Goal: Task Accomplishment & Management: Manage account settings

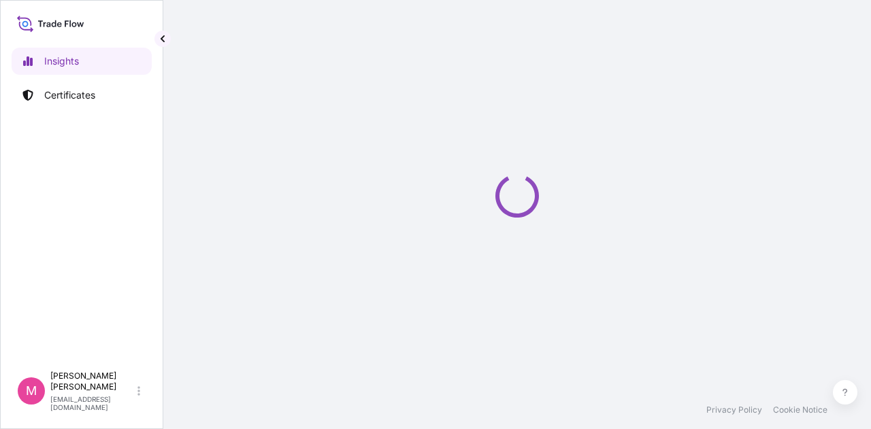
select select "2025"
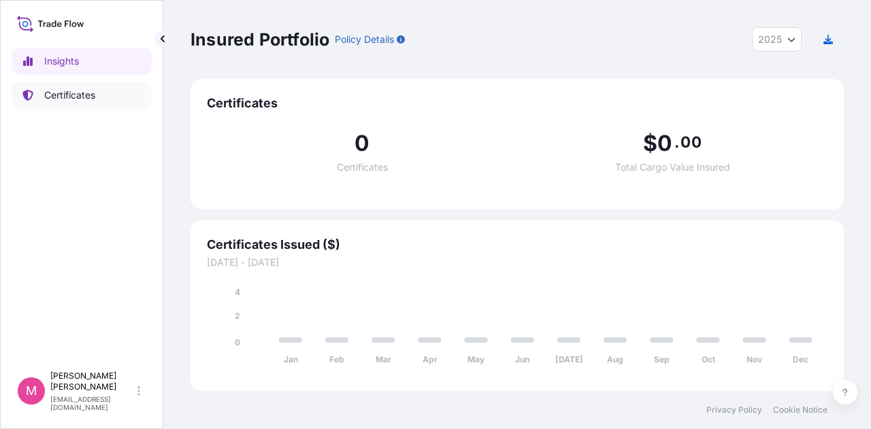
click at [80, 90] on p "Certificates" at bounding box center [69, 95] width 51 height 14
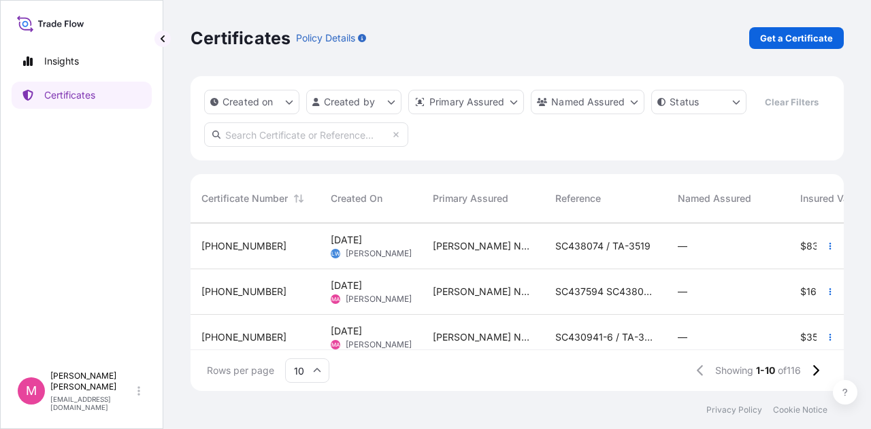
scroll to position [204, 0]
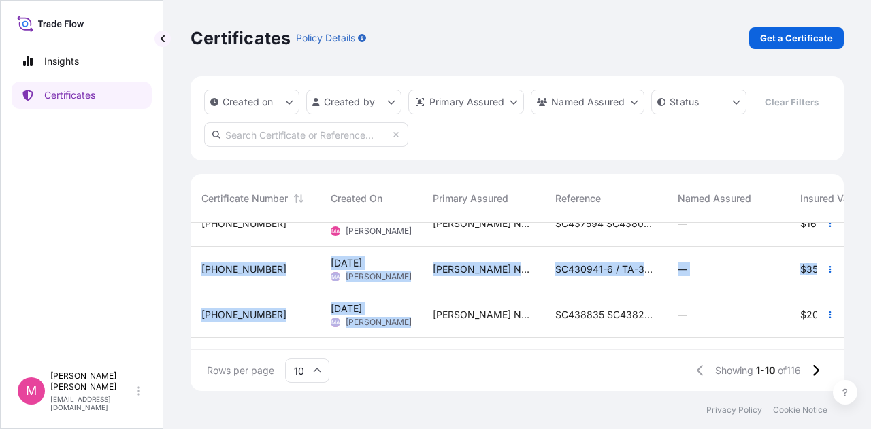
drag, startPoint x: 199, startPoint y: 258, endPoint x: 482, endPoint y: 307, distance: 287.8
click at [482, 307] on div "31733-113-4 Aug 15, 2025 MA Mikiko Adams Wilbur-Ellis Nutrition, LLC SC438320 /…" at bounding box center [690, 247] width 1000 height 456
click at [517, 290] on div "Wilbur-Ellis Nutrition, LLC" at bounding box center [483, 270] width 122 height 46
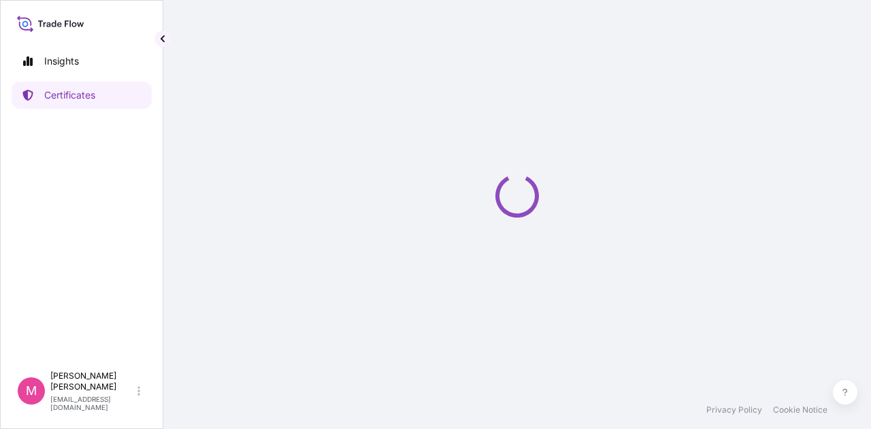
click at [517, 290] on div "Loading" at bounding box center [516, 195] width 653 height 391
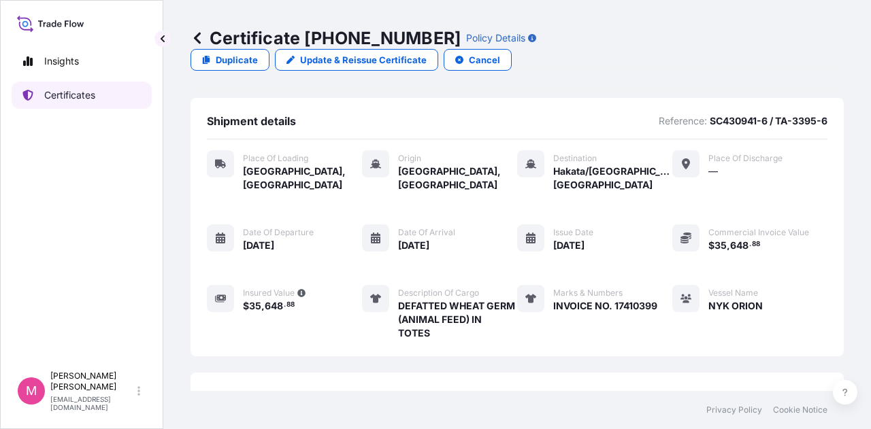
click at [64, 95] on p "Certificates" at bounding box center [69, 95] width 51 height 14
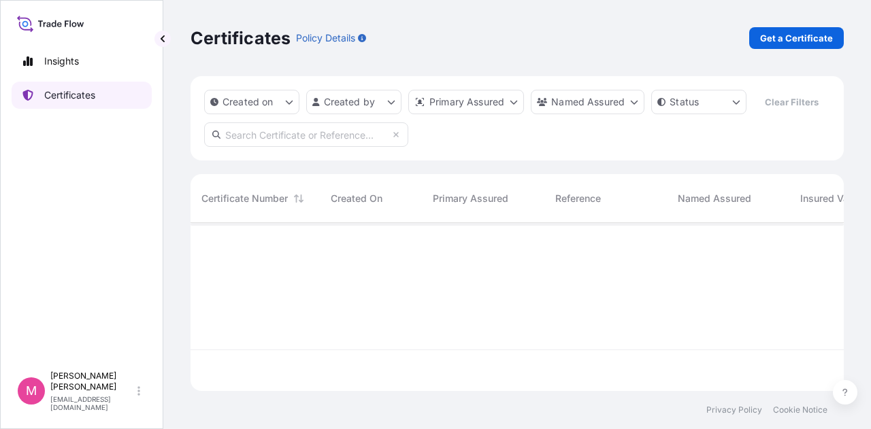
scroll to position [165, 642]
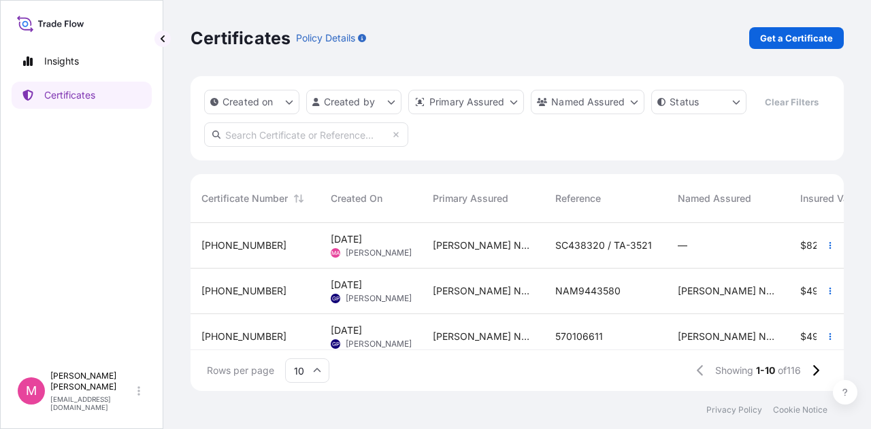
click at [641, 251] on span "SC438320 / TA-3521" at bounding box center [603, 246] width 97 height 14
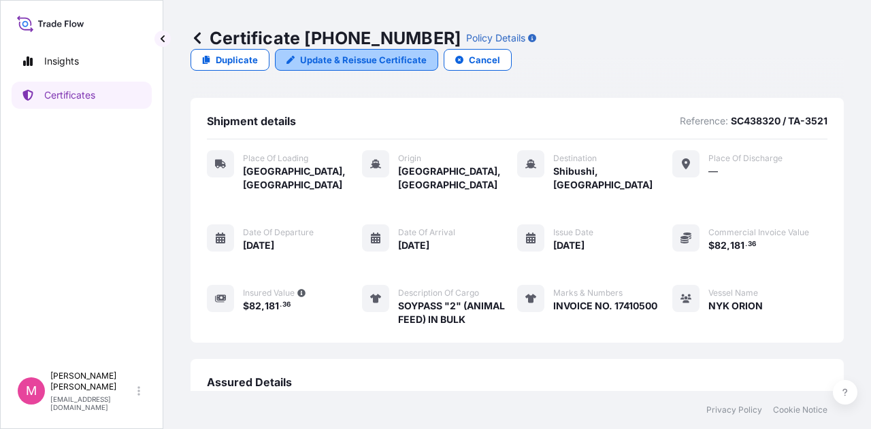
click at [426, 53] on p "Update & Reissue Certificate" at bounding box center [363, 60] width 127 height 14
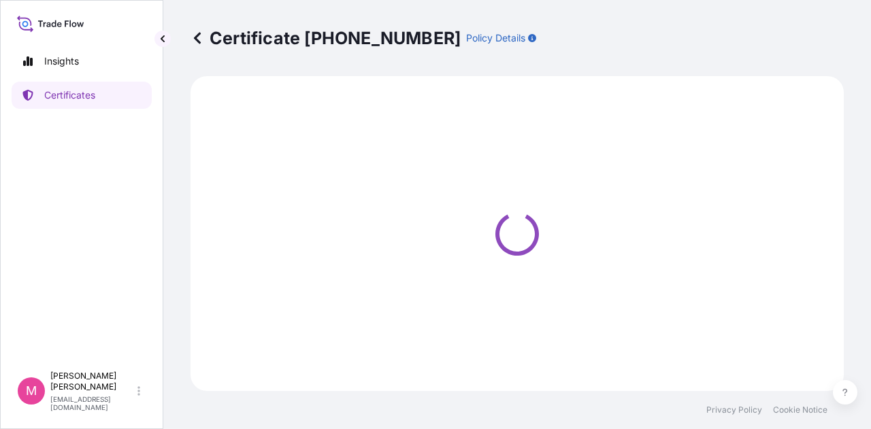
select select "Road / Inland"
select select "Sea"
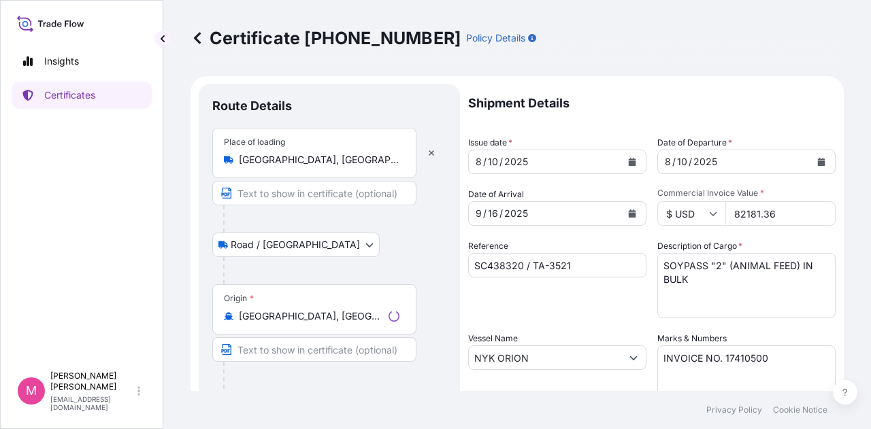
select select "31733"
drag, startPoint x: 797, startPoint y: 213, endPoint x: 715, endPoint y: 216, distance: 82.3
click at [715, 216] on div "$ USD 82181.36" at bounding box center [746, 213] width 178 height 24
drag, startPoint x: 764, startPoint y: 215, endPoint x: 715, endPoint y: 214, distance: 49.7
click at [715, 214] on div "$ USD 82181.3" at bounding box center [746, 213] width 178 height 24
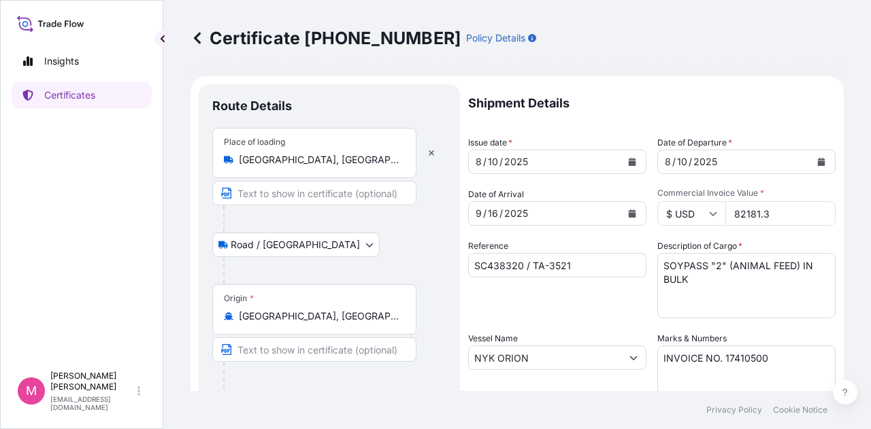
type input "82181.36"
click at [826, 242] on form "Route Details Place of loading Chicago, IL, USA Road / Inland Road / Inland Ori…" at bounding box center [516, 375] width 653 height 599
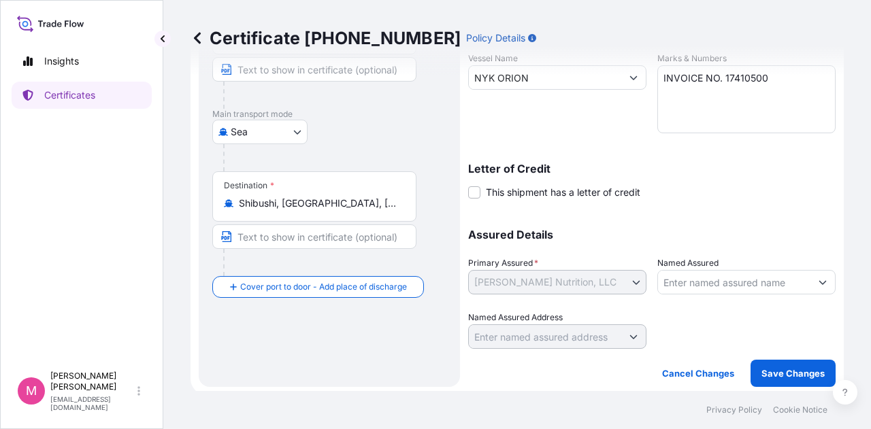
scroll to position [284, 0]
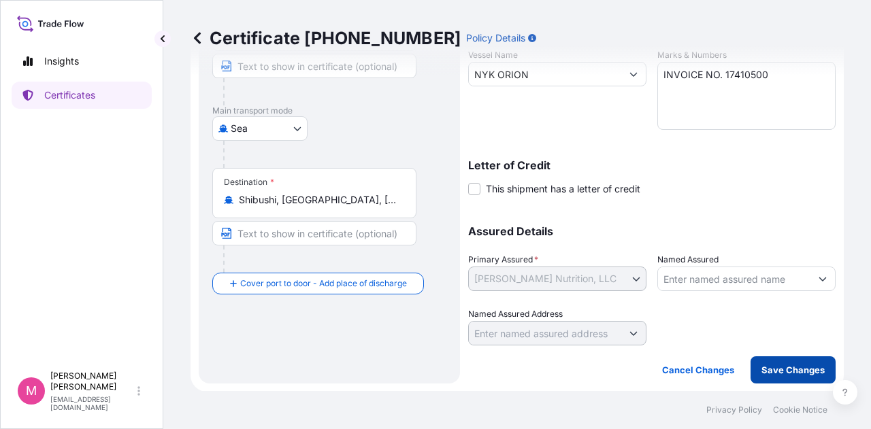
click at [787, 370] on p "Save Changes" at bounding box center [792, 370] width 63 height 14
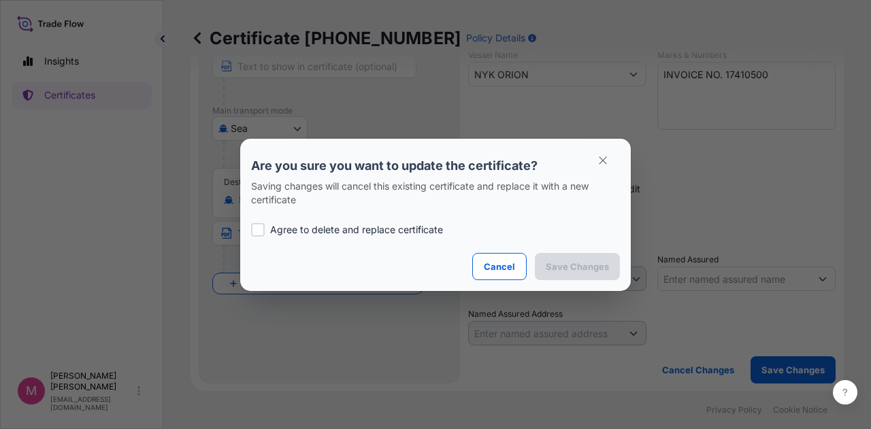
click at [260, 233] on div at bounding box center [258, 230] width 14 height 14
checkbox input "true"
click at [577, 263] on p "Save Changes" at bounding box center [576, 267] width 63 height 14
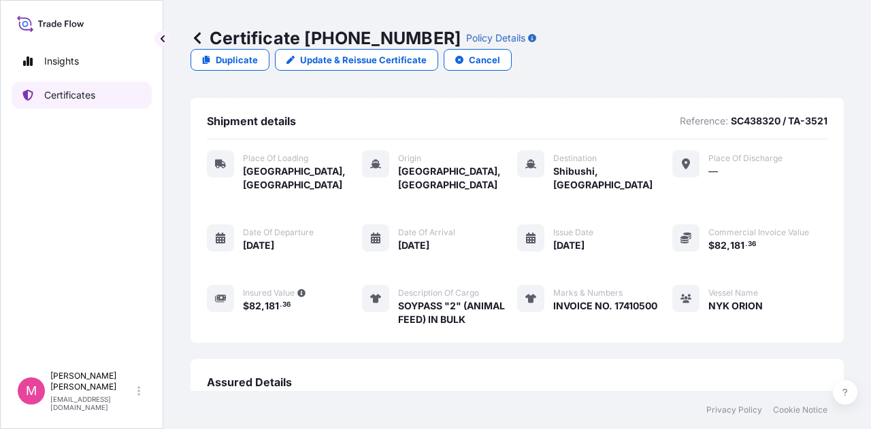
click at [69, 94] on p "Certificates" at bounding box center [69, 95] width 51 height 14
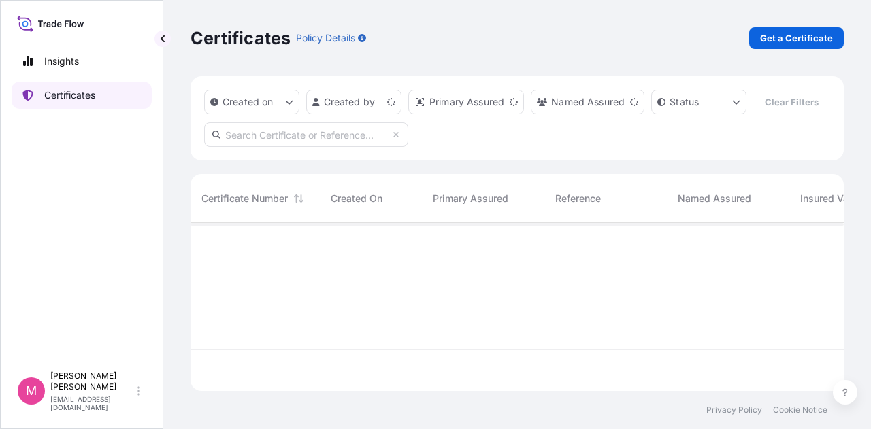
scroll to position [165, 642]
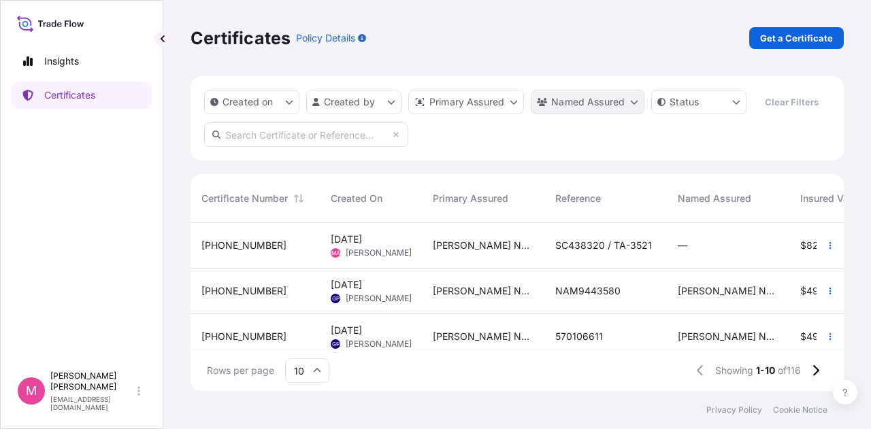
click at [633, 104] on html "Insights Certificates M Mikiko Adams madams@wilburellis.com Certificates Policy…" at bounding box center [435, 214] width 871 height 429
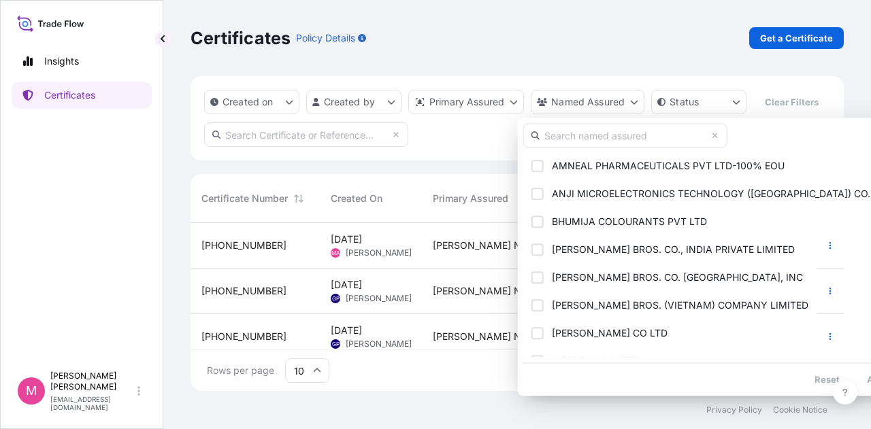
click at [463, 138] on html "Insights Certificates M Mikiko Adams madams@wilburellis.com Certificates Policy…" at bounding box center [435, 214] width 871 height 429
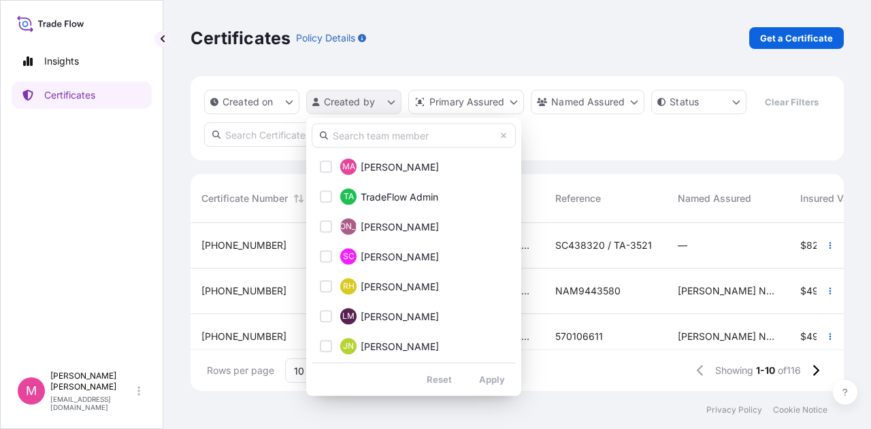
click at [390, 101] on html "Insights Certificates M Mikiko Adams madams@wilburellis.com Certificates Policy…" at bounding box center [435, 214] width 871 height 429
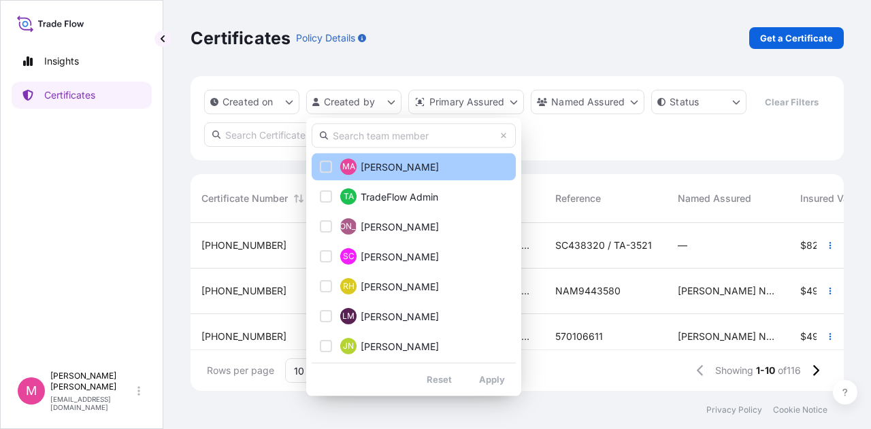
click at [325, 165] on div "Select Option" at bounding box center [326, 167] width 12 height 12
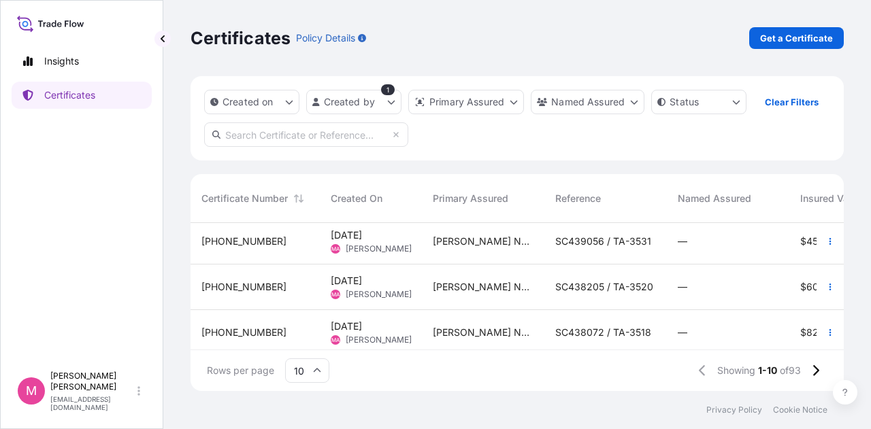
scroll to position [339, 0]
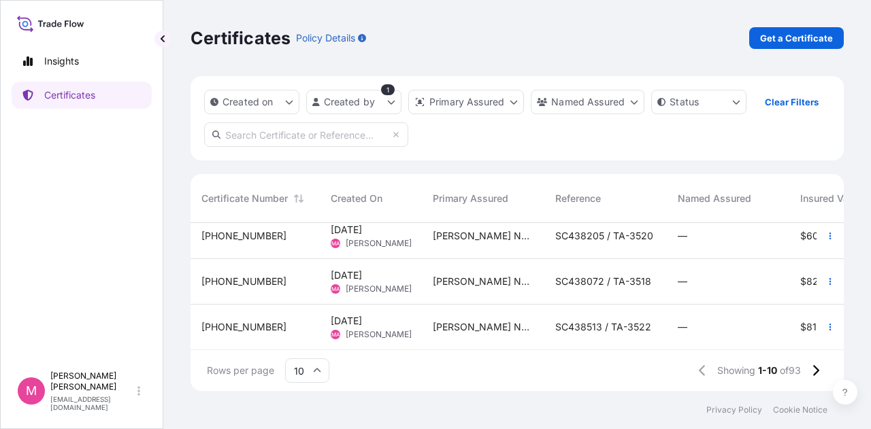
drag, startPoint x: 205, startPoint y: 229, endPoint x: 621, endPoint y: 308, distance: 423.0
click at [621, 308] on div "31733-113-5 Aug 18, 2025 MA Mikiko Adams Wilbur-Ellis Nutrition, LLC SC438320 /…" at bounding box center [690, 123] width 1000 height 456
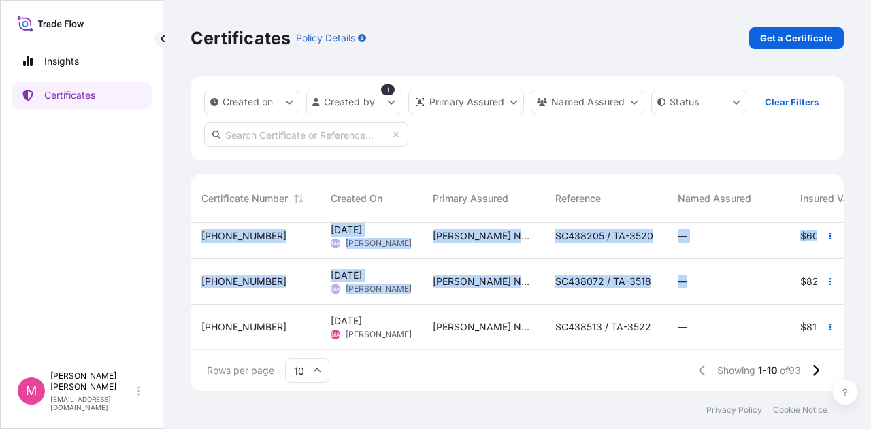
drag, startPoint x: 200, startPoint y: 225, endPoint x: 760, endPoint y: 282, distance: 563.3
click at [760, 282] on div "31733-113-5 Aug 18, 2025 MA Mikiko Adams Wilbur-Ellis Nutrition, LLC SC438320 /…" at bounding box center [690, 123] width 1000 height 456
copy div "31733-113-5 Aug 18, 2025 MA Mikiko Adams Wilbur-Ellis Nutrition, LLC SC438320 /…"
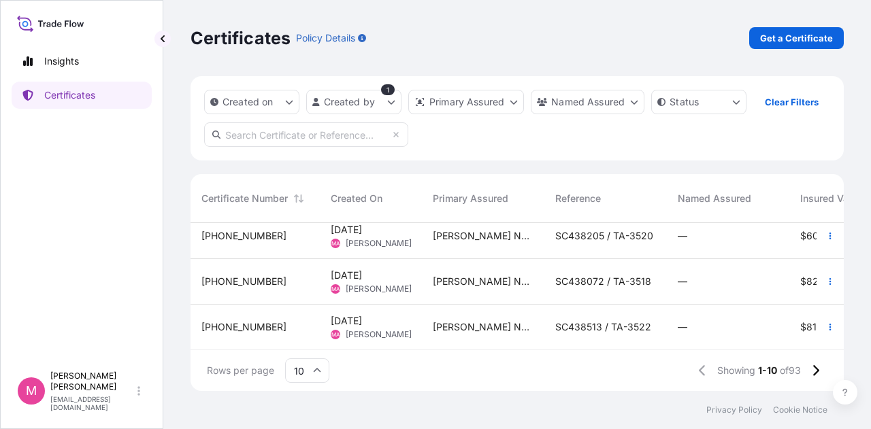
click at [471, 378] on div "Rows per page 10 Showing 1-10 of 93" at bounding box center [516, 370] width 653 height 41
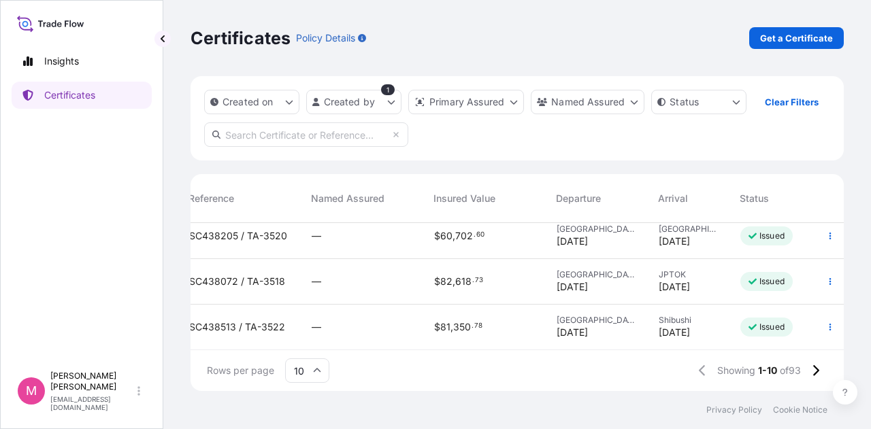
scroll to position [339, 367]
click at [815, 369] on icon at bounding box center [814, 371] width 7 height 12
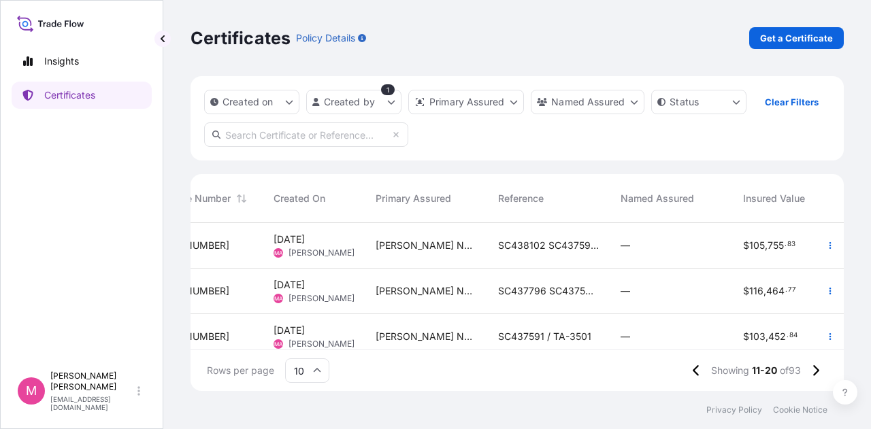
scroll to position [0, 0]
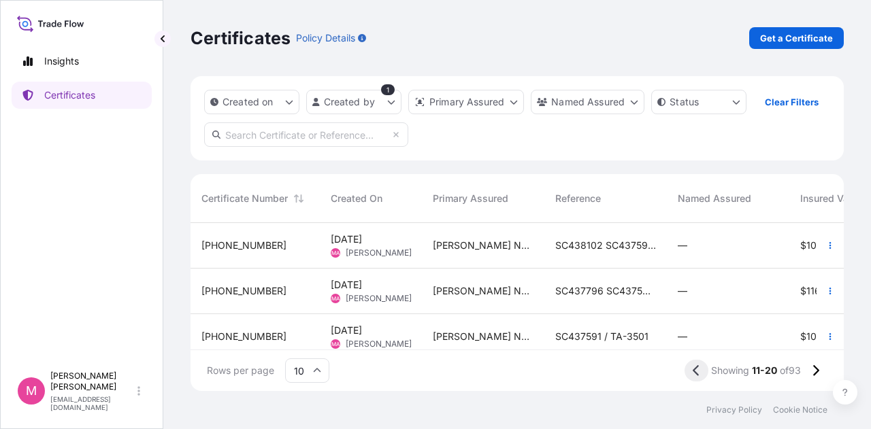
click at [692, 369] on icon at bounding box center [695, 371] width 7 height 12
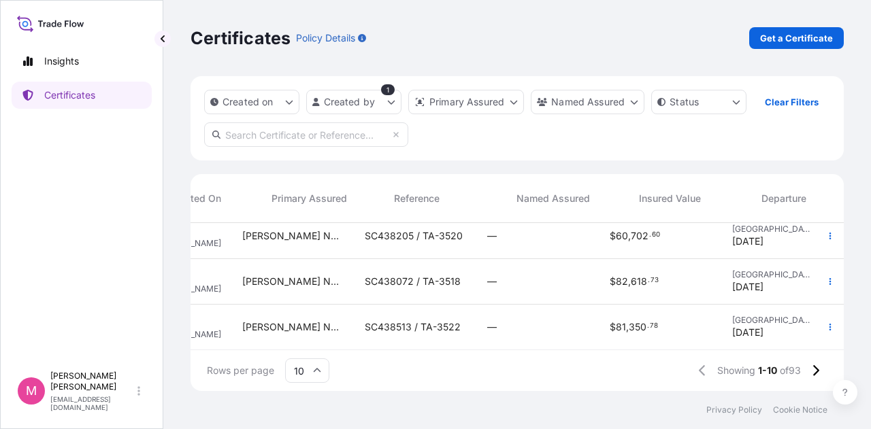
scroll to position [339, 224]
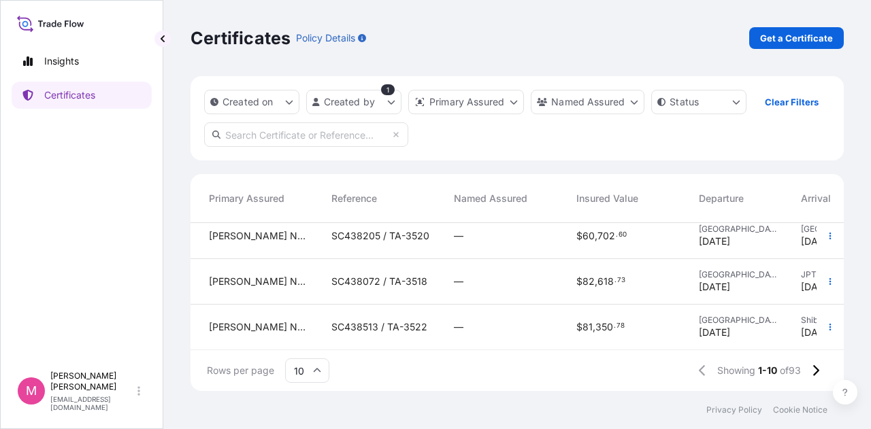
click at [573, 259] on div "$ 82 , 618 . 73" at bounding box center [626, 282] width 122 height 46
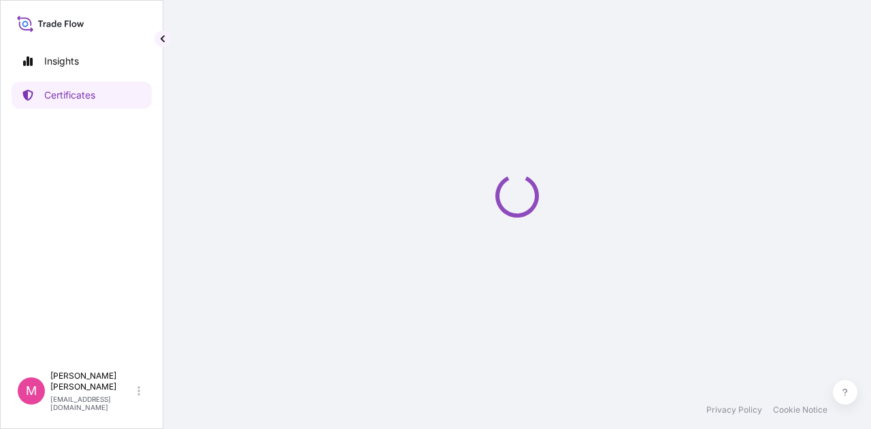
click at [573, 259] on div "Loading" at bounding box center [516, 195] width 653 height 391
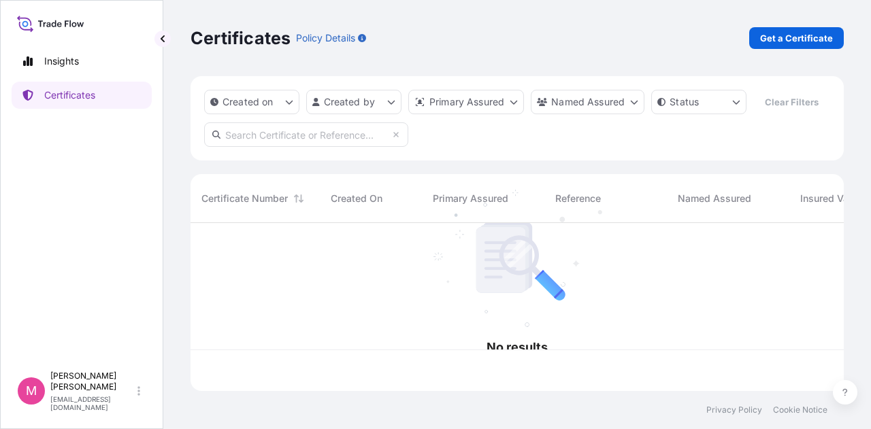
scroll to position [165, 642]
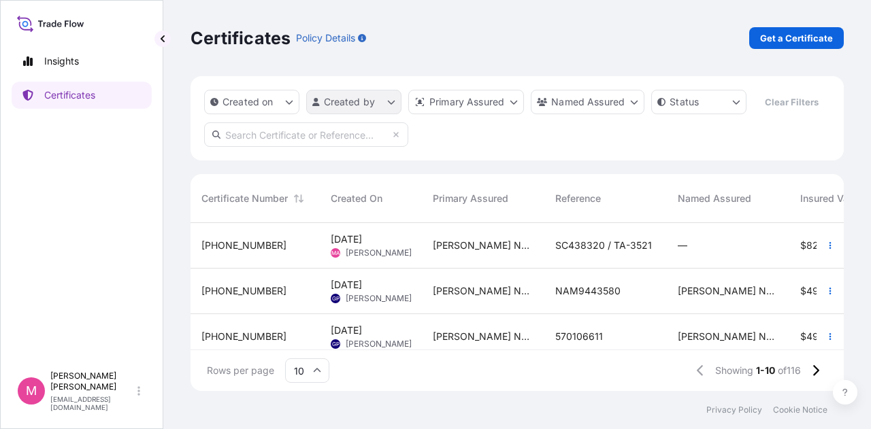
click at [394, 105] on html "Insights Certificates M Mikiko Adams madams@wilburellis.com Certificates Policy…" at bounding box center [435, 214] width 871 height 429
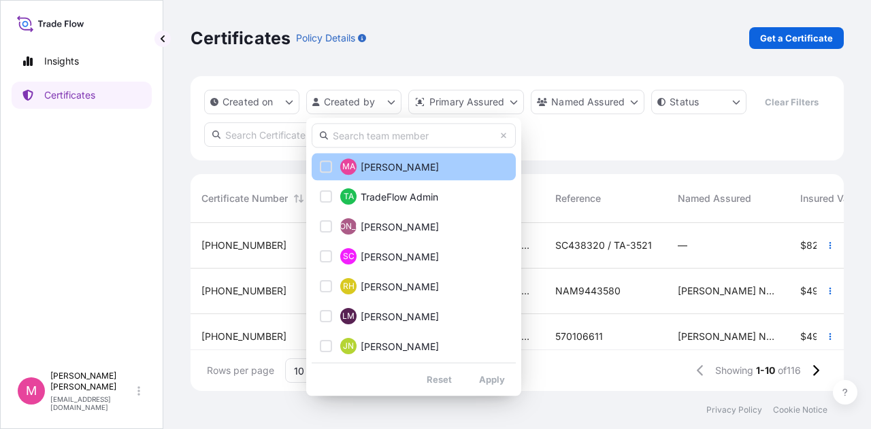
click at [330, 168] on div "Select Option" at bounding box center [326, 167] width 12 height 12
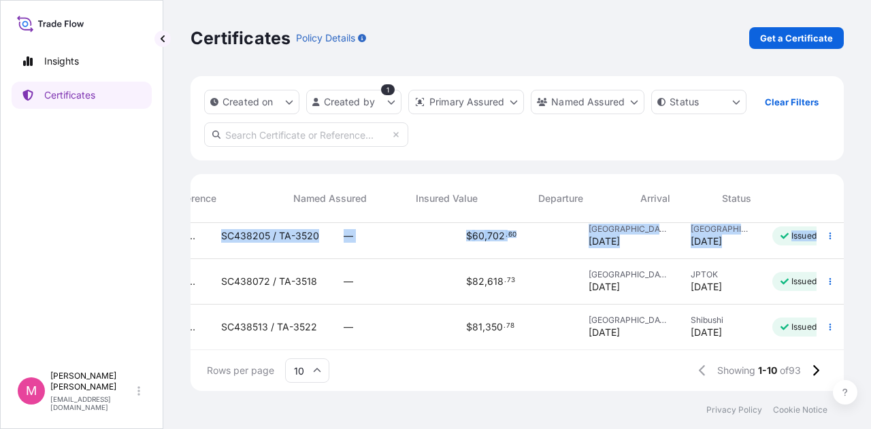
scroll to position [339, 384]
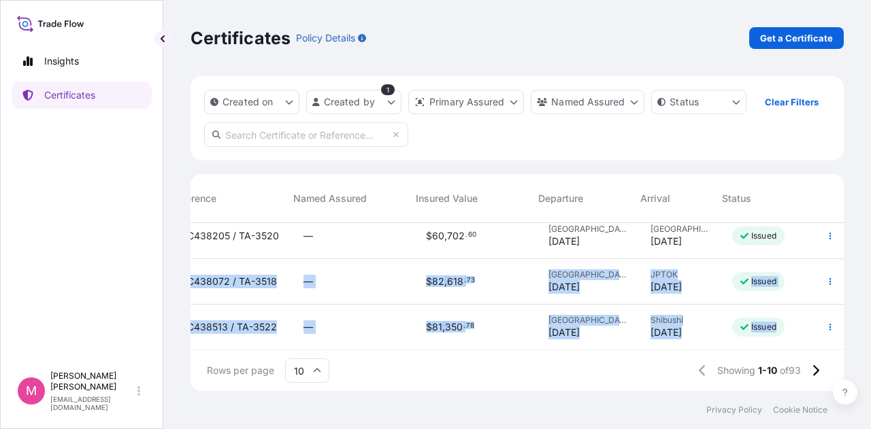
drag, startPoint x: 203, startPoint y: 260, endPoint x: 790, endPoint y: 320, distance: 590.0
click at [790, 320] on div "31733-113-5 Aug 18, 2025 MA Mikiko Adams Wilbur-Ellis Nutrition, LLC SC438320 /…" at bounding box center [316, 123] width 1000 height 456
copy div "31733-107-1 Aug 12, 2025 MA Mikiko Adams Wilbur-Ellis Nutrition, LLC SC438072 /…"
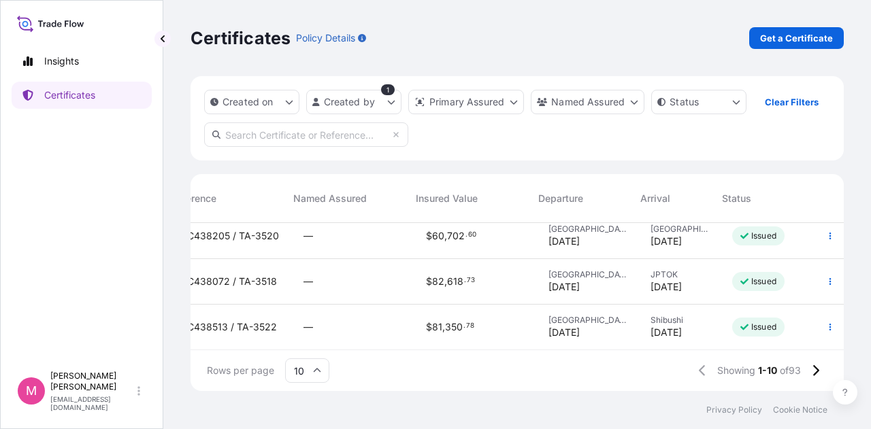
click at [625, 48] on div "Certificates Policy Details Get a Certificate" at bounding box center [516, 38] width 653 height 22
click at [392, 101] on html "Insights Certificates M Mikiko Adams madams@wilburellis.com Certificates Policy…" at bounding box center [435, 214] width 871 height 429
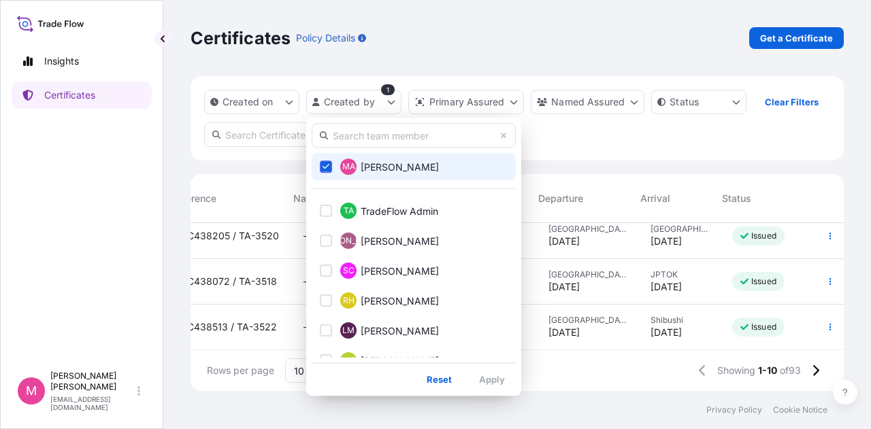
click at [326, 163] on icon "Select Option" at bounding box center [325, 167] width 7 height 8
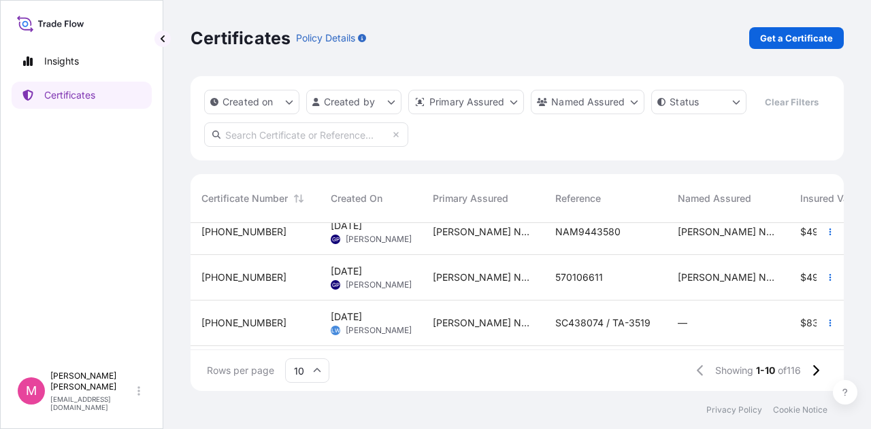
scroll to position [0, 0]
